Goal: Task Accomplishment & Management: Manage account settings

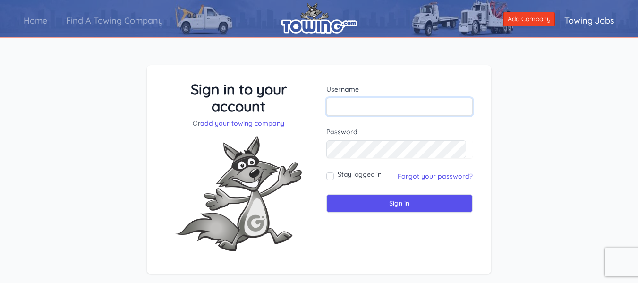
click at [357, 112] on input "text" at bounding box center [399, 107] width 147 height 18
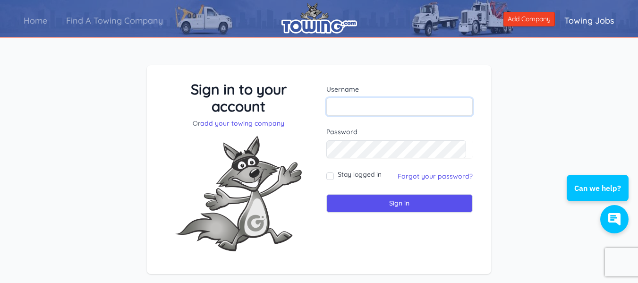
type input "[EMAIL_ADDRESS][DOMAIN_NAME]"
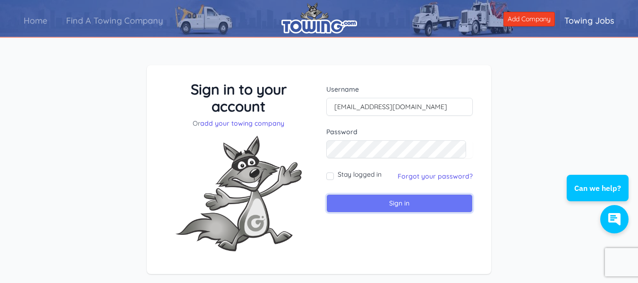
click at [378, 207] on input "Sign in" at bounding box center [399, 203] width 147 height 18
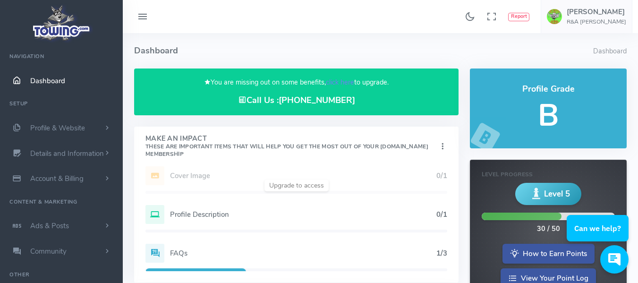
click at [304, 184] on div "Add Website 1/1 Logo 1/1 Cover Image 0/1 Profile Description 0/1 FAQs 1/3" at bounding box center [296, 224] width 324 height 116
click at [342, 80] on link "click here" at bounding box center [340, 81] width 28 height 9
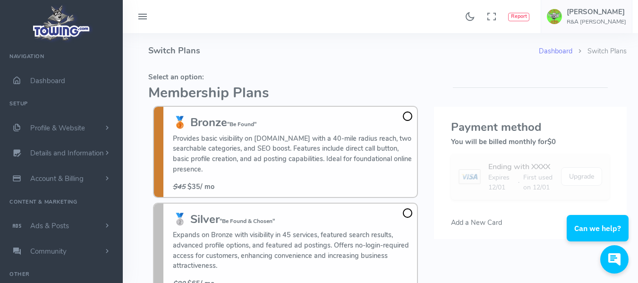
drag, startPoint x: 0, startPoint y: 0, endPoint x: 427, endPoint y: 59, distance: 431.0
click at [427, 59] on h4 "Switch Plans" at bounding box center [343, 50] width 390 height 35
click at [50, 87] on link "Dashboard" at bounding box center [61, 80] width 123 height 25
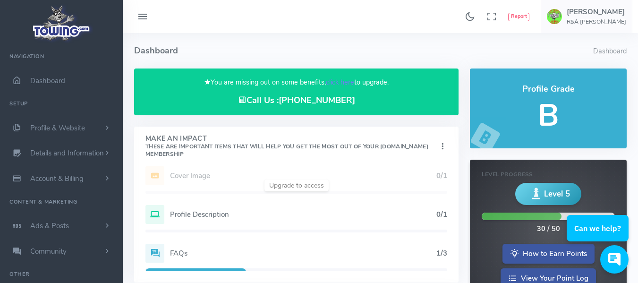
click at [533, 110] on h5 "B" at bounding box center [548, 116] width 134 height 34
click at [547, 113] on h5 "B" at bounding box center [548, 116] width 134 height 34
click at [551, 91] on h4 "Profile Grade" at bounding box center [548, 88] width 134 height 9
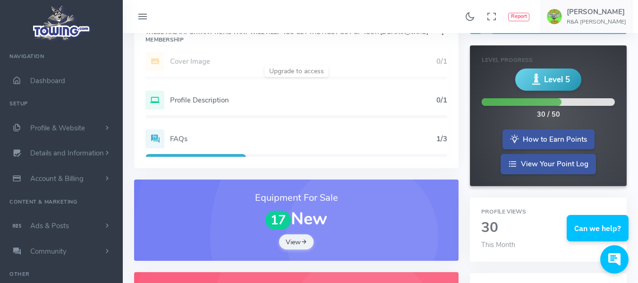
scroll to position [118, 0]
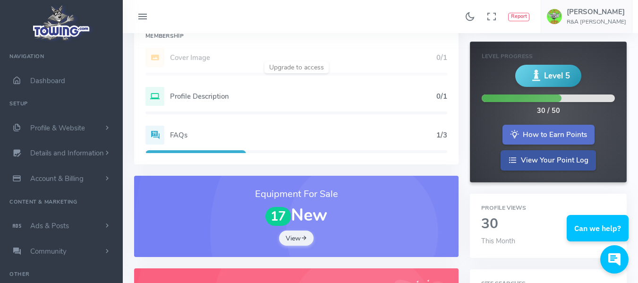
click at [561, 135] on link "How to Earn Points" at bounding box center [548, 135] width 92 height 20
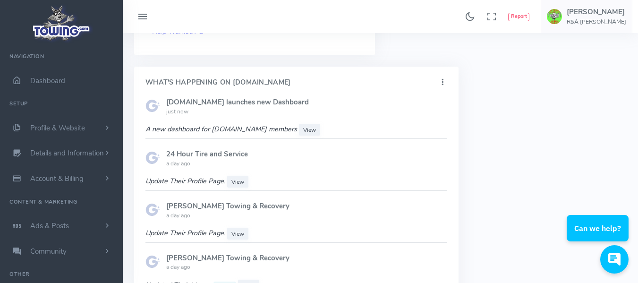
scroll to position [525, 0]
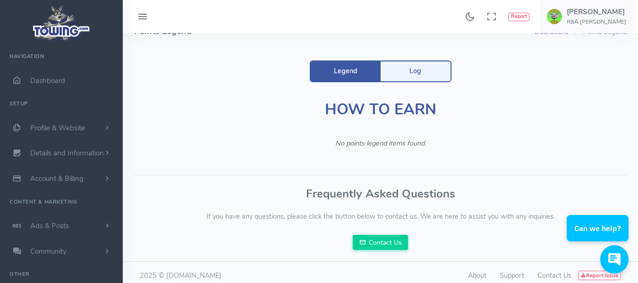
scroll to position [26, 0]
